Goal: Answer question/provide support: Share knowledge or assist other users

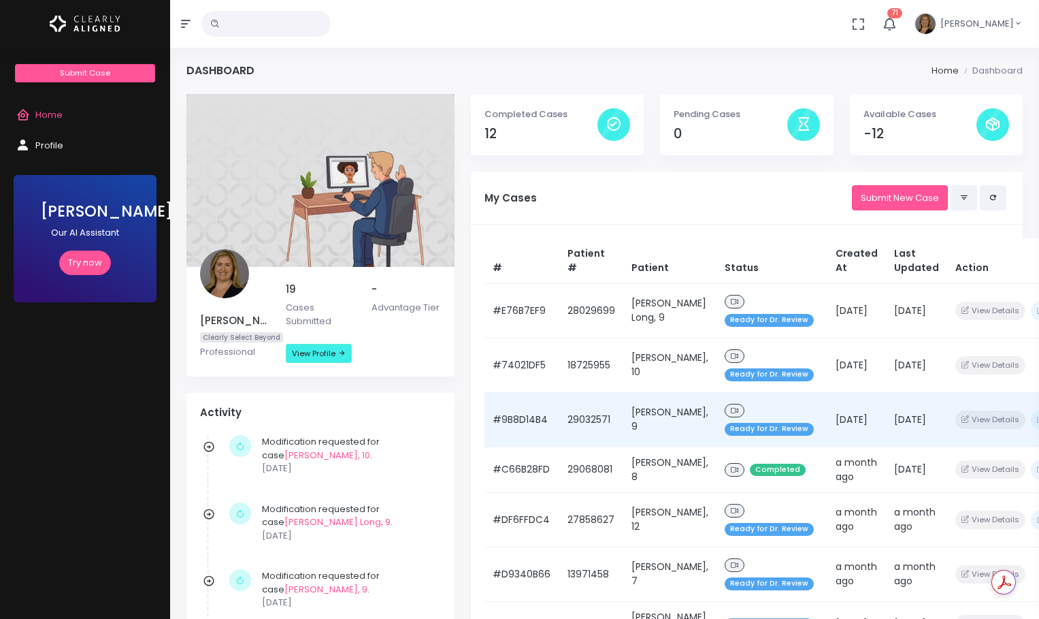
click at [524, 415] on td "#9B8D14B4" at bounding box center [522, 419] width 75 height 54
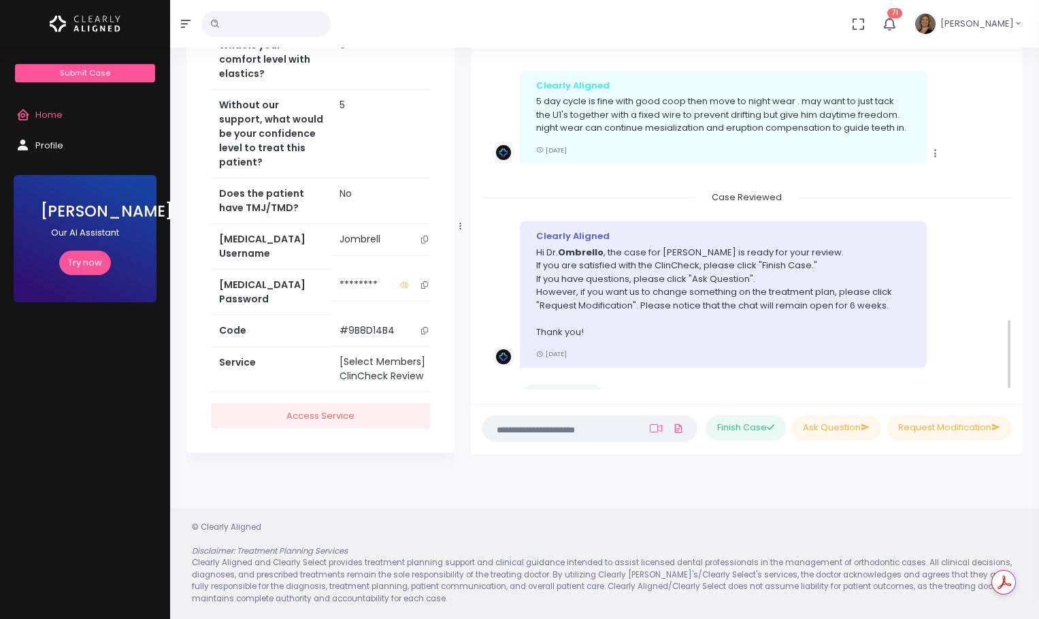
scroll to position [1186, 0]
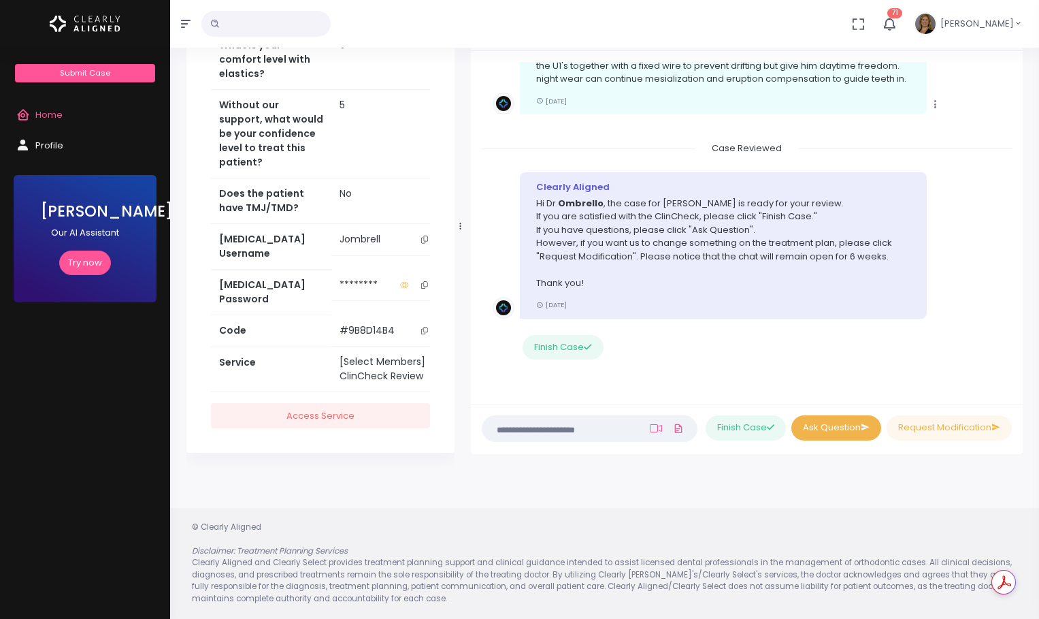
click at [809, 429] on button "Ask Question" at bounding box center [837, 427] width 90 height 25
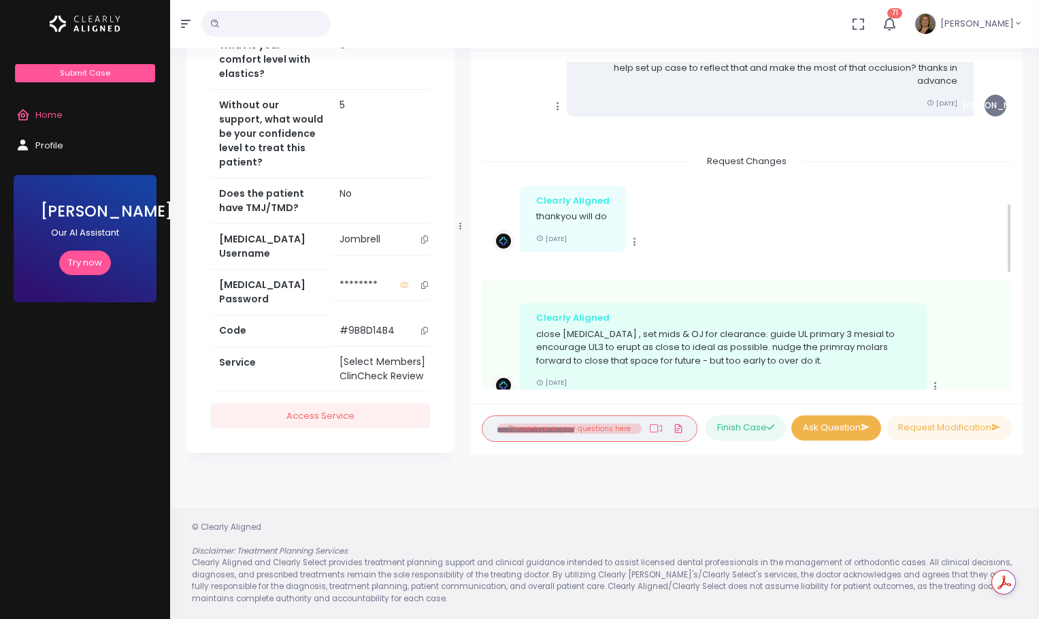
scroll to position [709, 0]
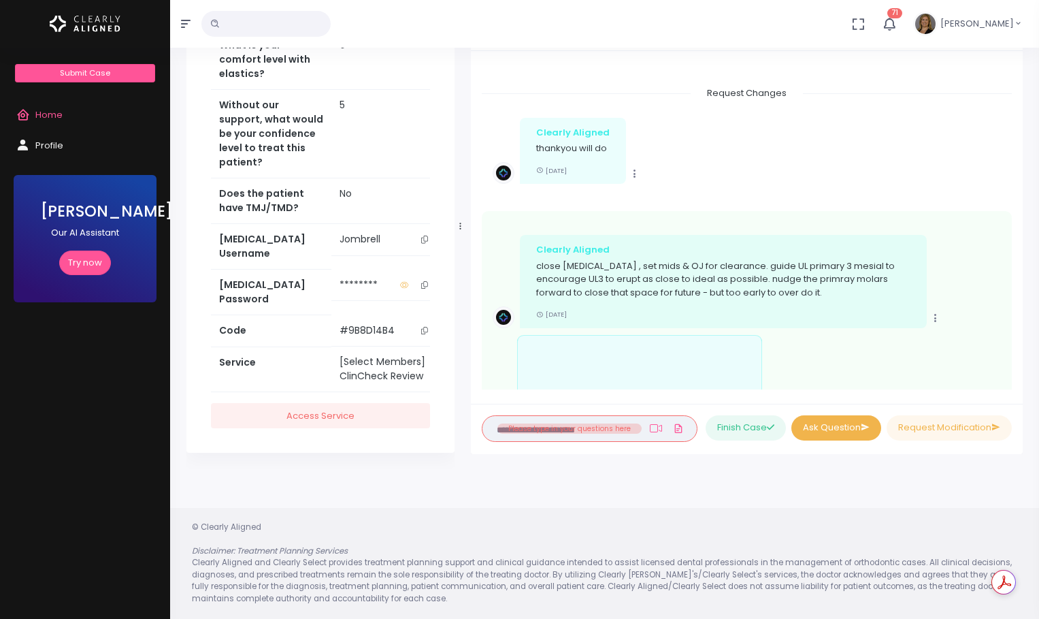
click at [836, 425] on button "Ask Question" at bounding box center [837, 427] width 90 height 25
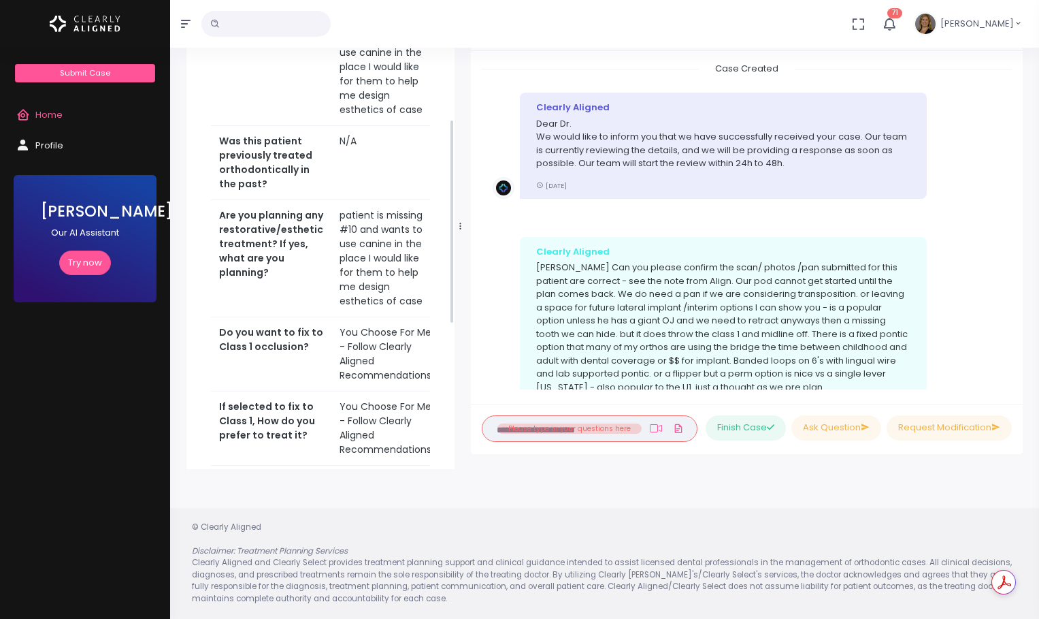
scroll to position [0, 0]
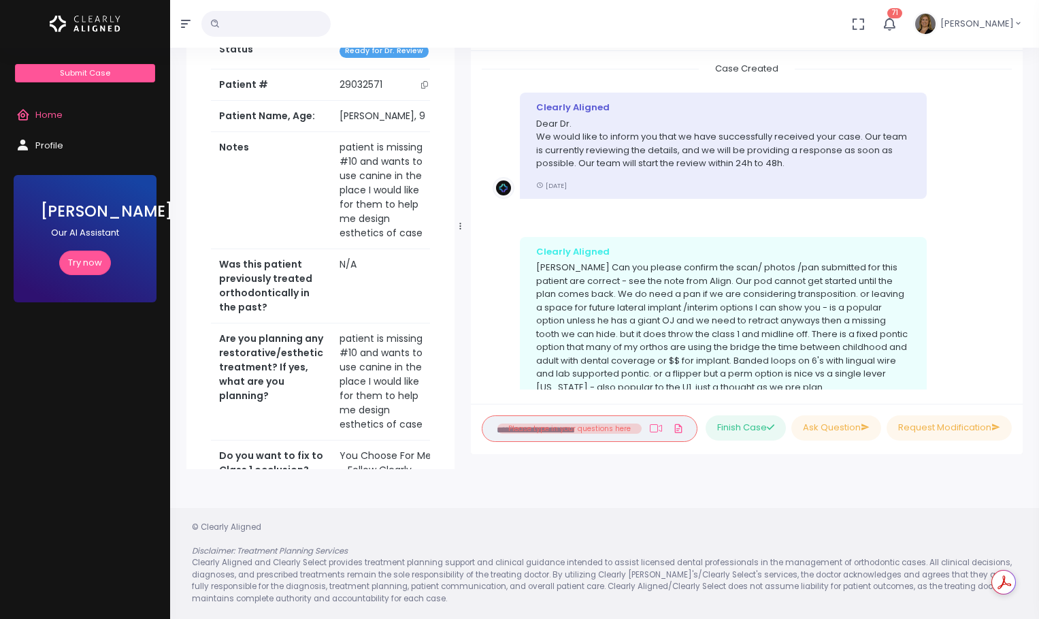
drag, startPoint x: 380, startPoint y: 84, endPoint x: 329, endPoint y: 89, distance: 51.3
click at [331, 89] on td "29032571" at bounding box center [386, 84] width 111 height 31
copy td "29032571"
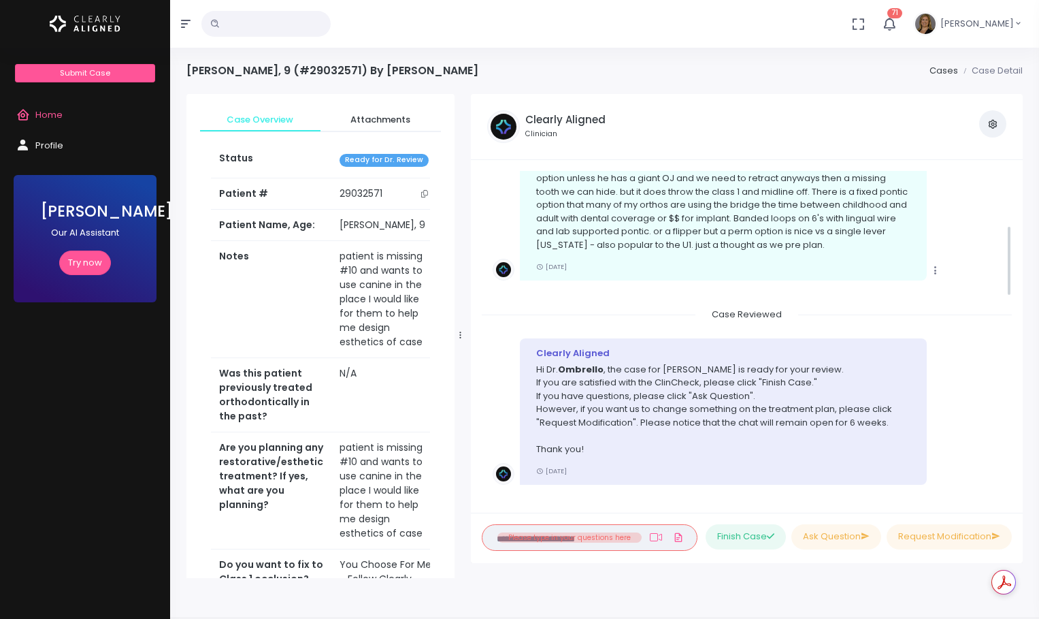
scroll to position [272, 0]
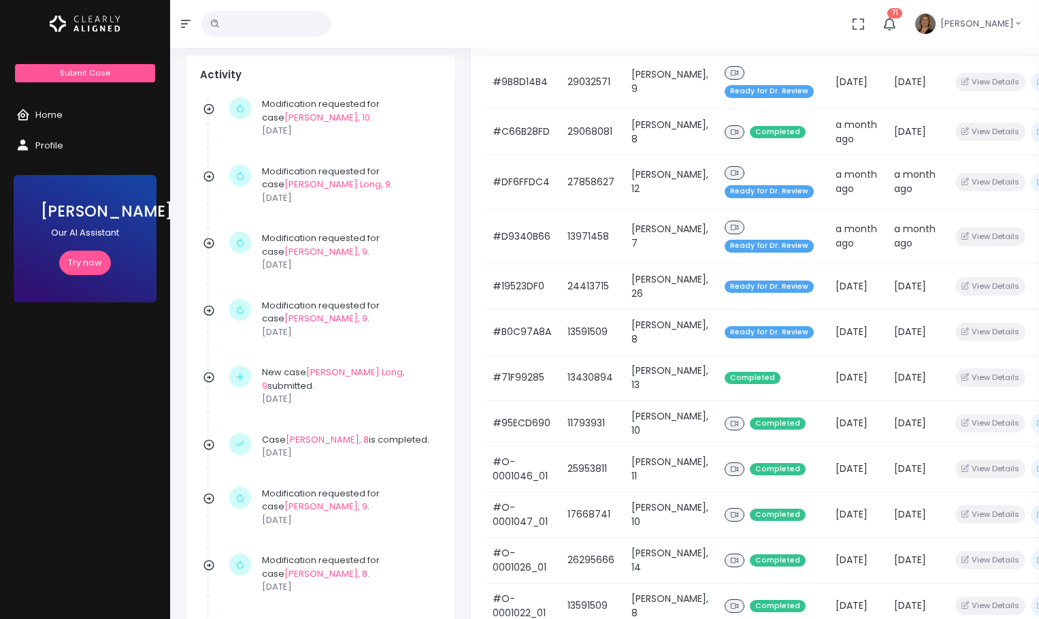
scroll to position [43, 0]
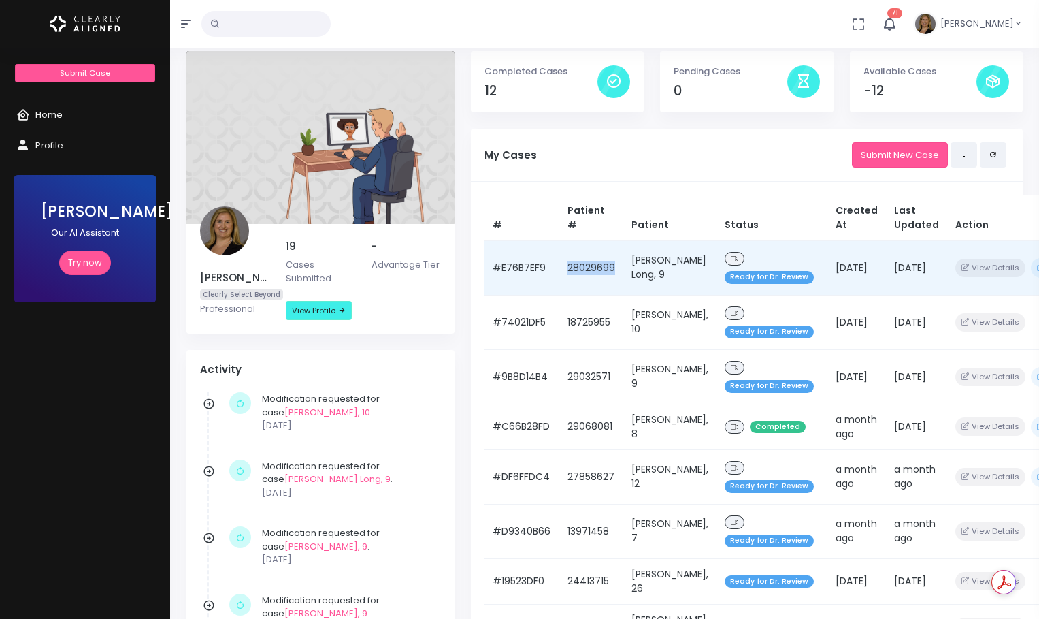
drag, startPoint x: 621, startPoint y: 266, endPoint x: 563, endPoint y: 267, distance: 58.5
click at [563, 267] on td "28029699" at bounding box center [591, 267] width 64 height 54
